Goal: Task Accomplishment & Management: Use online tool/utility

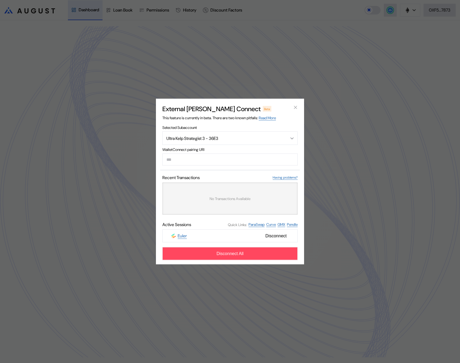
click at [324, 49] on div "External [PERSON_NAME] Connect Beta This feature is currently in beta. There ar…" at bounding box center [230, 181] width 460 height 363
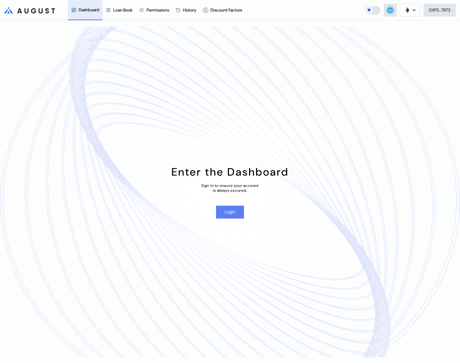
click at [228, 212] on button "Login" at bounding box center [230, 212] width 28 height 13
click at [237, 211] on button "Login" at bounding box center [230, 212] width 28 height 13
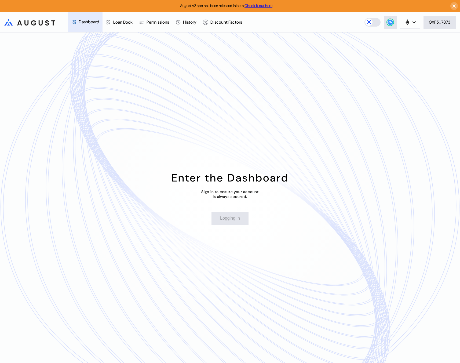
click at [252, 112] on div "Enter the Dashboard Sign in to ensure your account is always secured. Logging in" at bounding box center [230, 197] width 460 height 331
click at [255, 7] on link "Check it out here" at bounding box center [259, 5] width 28 height 5
